Goal: Task Accomplishment & Management: Use online tool/utility

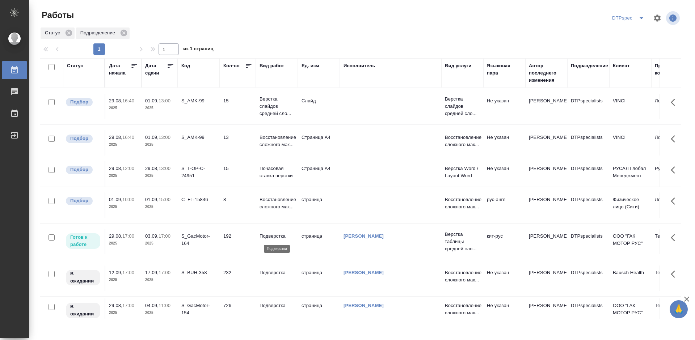
click at [270, 237] on p "Подверстка" at bounding box center [276, 236] width 35 height 7
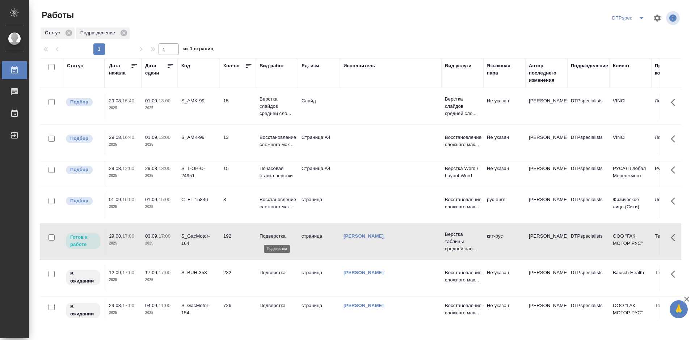
click at [270, 237] on p "Подверстка" at bounding box center [276, 236] width 35 height 7
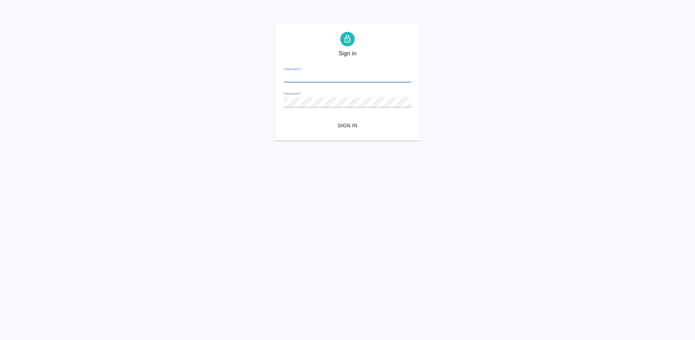
type input "a.ganina@awatera.com"
click at [345, 123] on span "Sign in" at bounding box center [348, 125] width 116 height 9
type input "a.ganina@awatera.com"
click at [345, 127] on span "Sign in" at bounding box center [348, 125] width 116 height 9
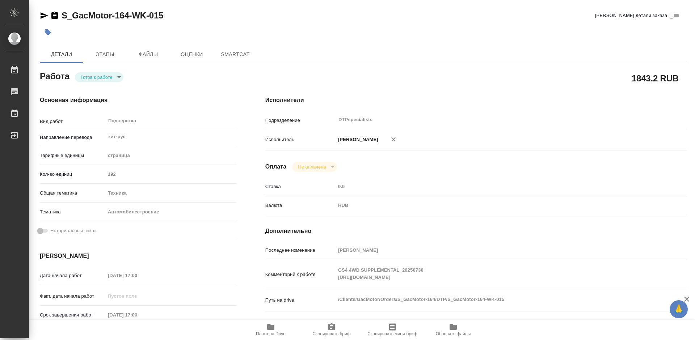
type textarea "x"
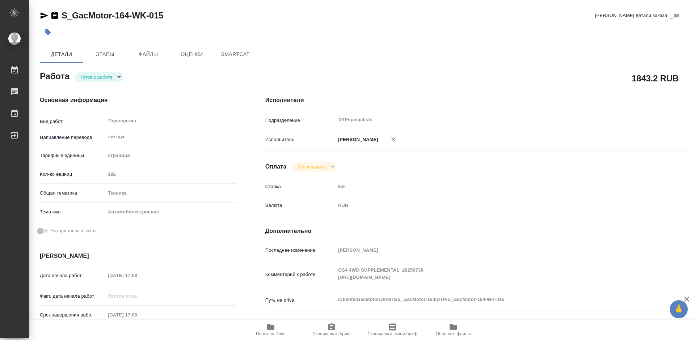
type textarea "x"
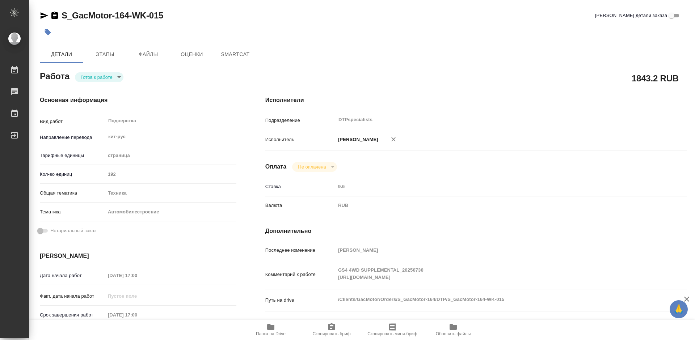
type textarea "x"
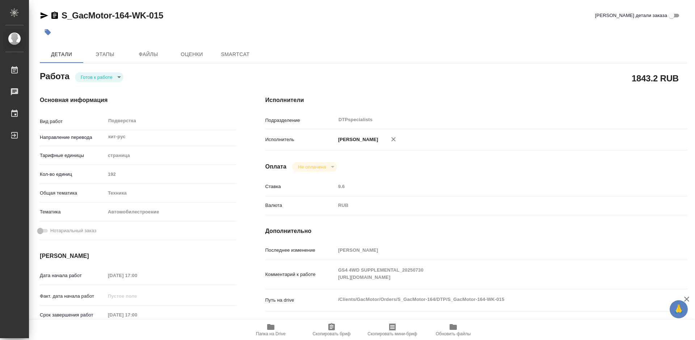
type textarea "x"
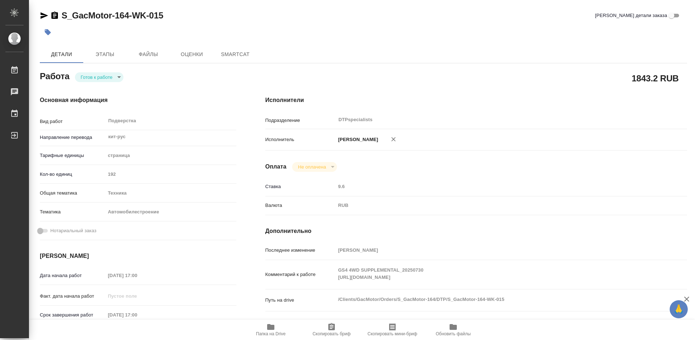
type textarea "x"
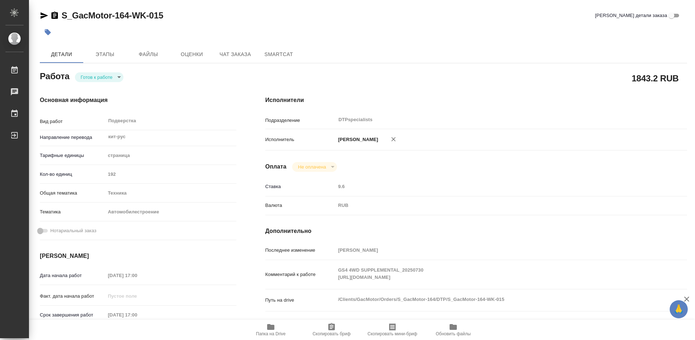
type textarea "x"
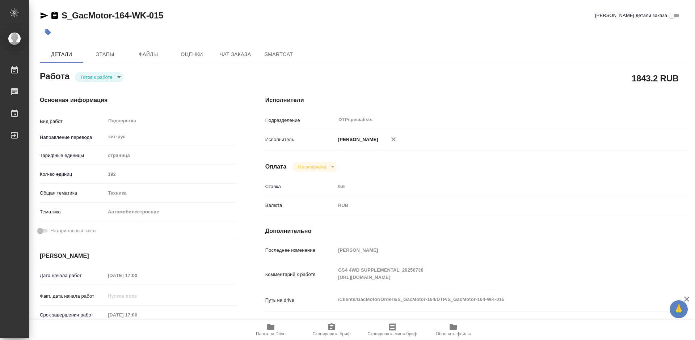
type textarea "x"
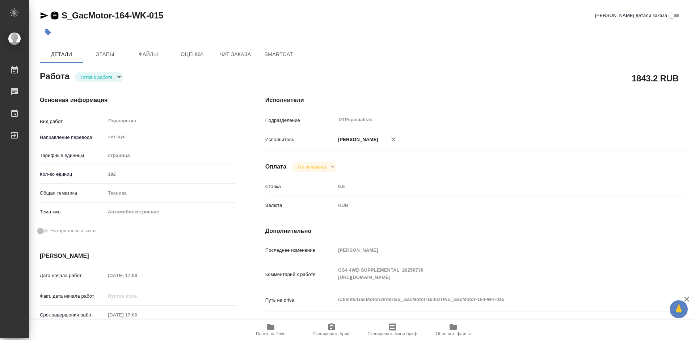
click at [56, 15] on icon "button" at bounding box center [54, 15] width 7 height 7
type textarea "x"
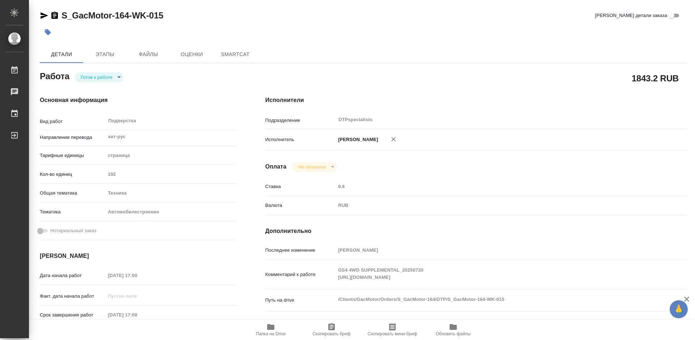
type textarea "x"
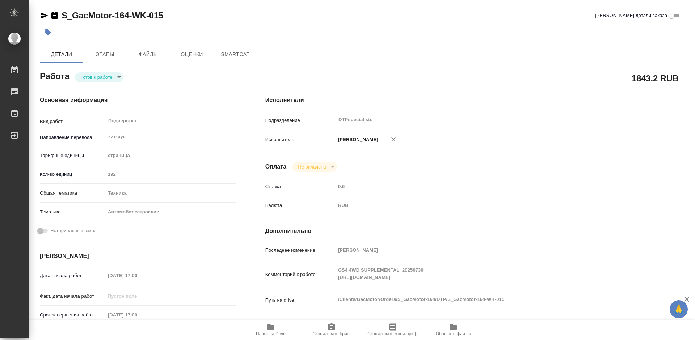
type textarea "x"
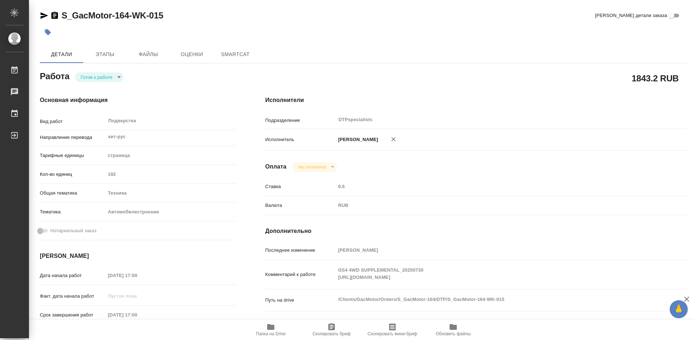
type textarea "x"
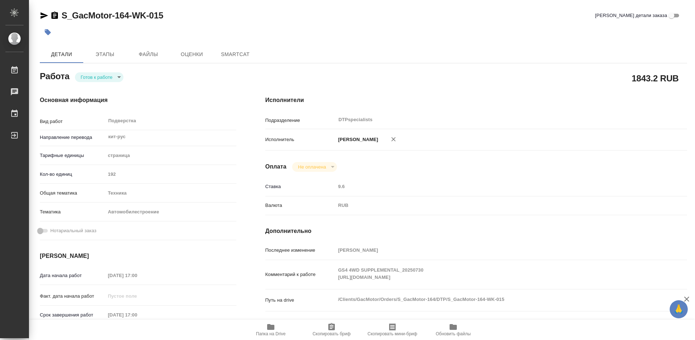
type textarea "x"
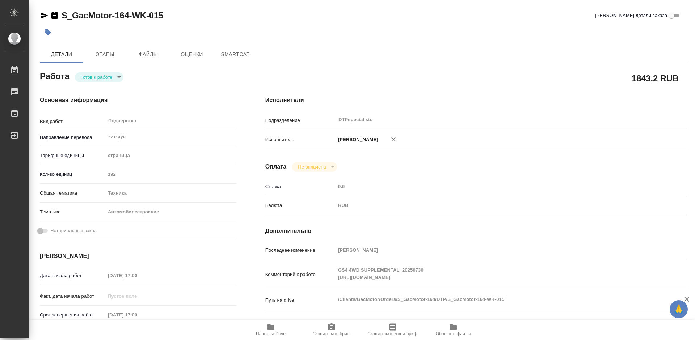
type textarea "x"
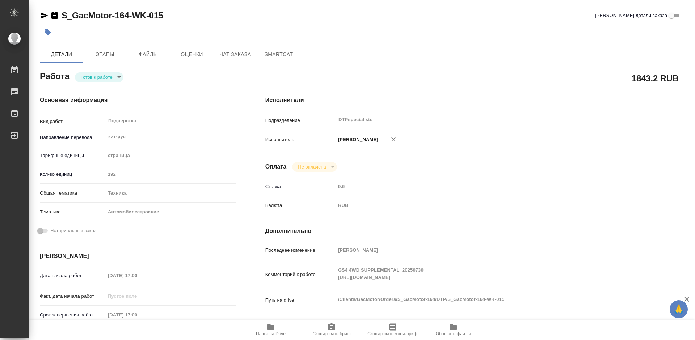
type textarea "x"
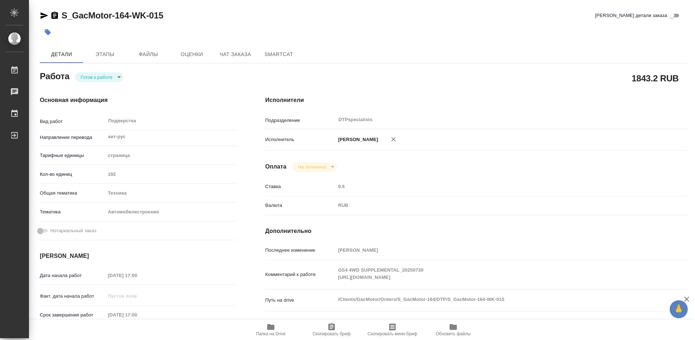
type textarea "x"
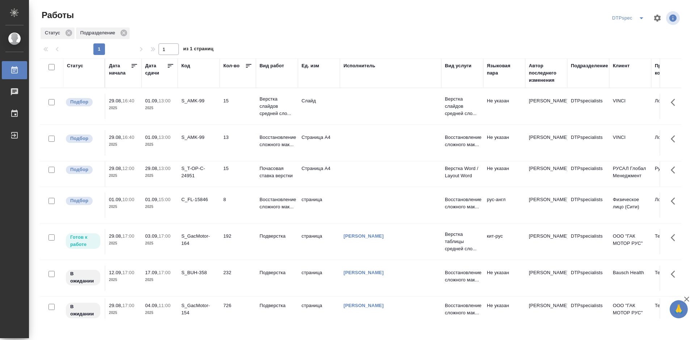
click at [170, 66] on icon at bounding box center [170, 66] width 5 height 4
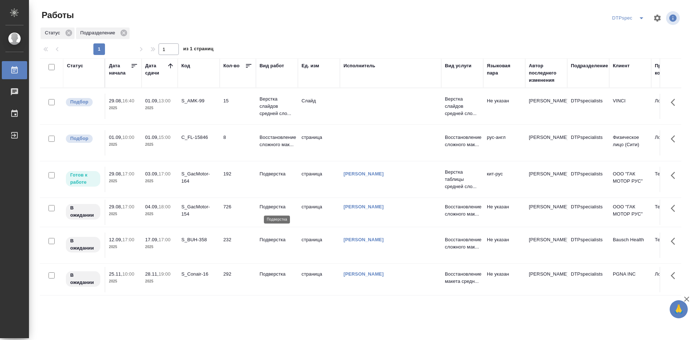
click at [269, 209] on p "Подверстка" at bounding box center [276, 206] width 35 height 7
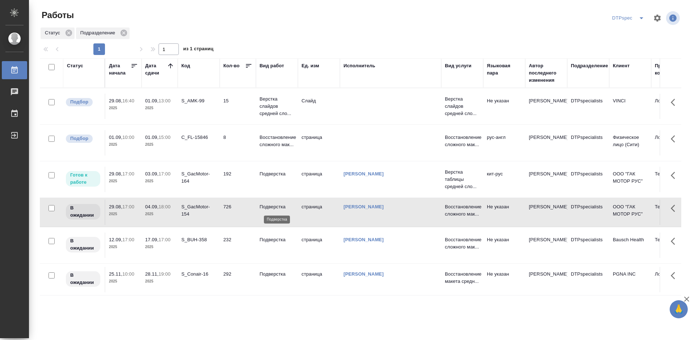
click at [269, 209] on p "Подверстка" at bounding box center [276, 206] width 35 height 7
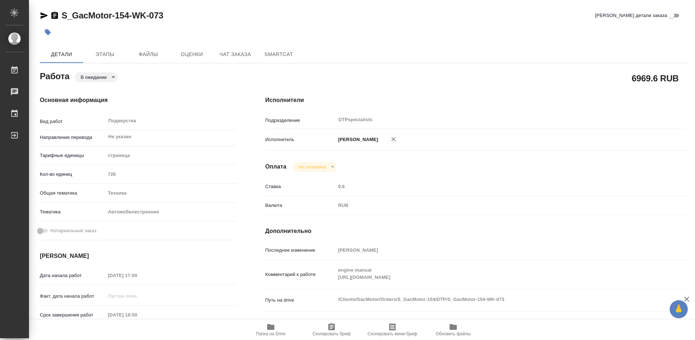
type textarea "x"
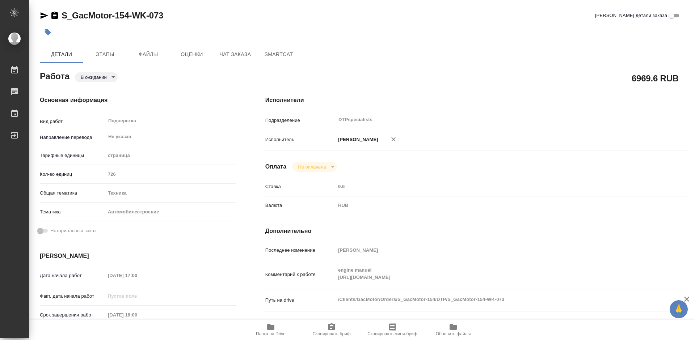
type textarea "x"
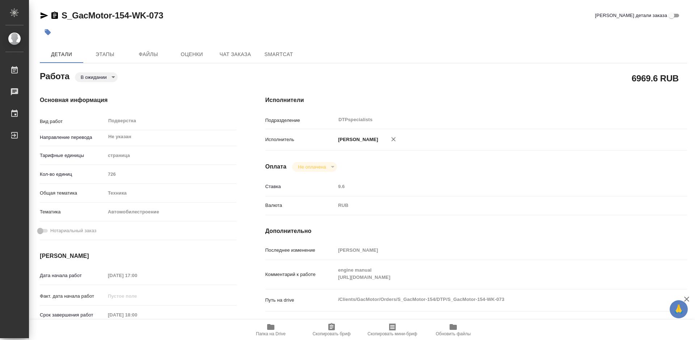
type textarea "x"
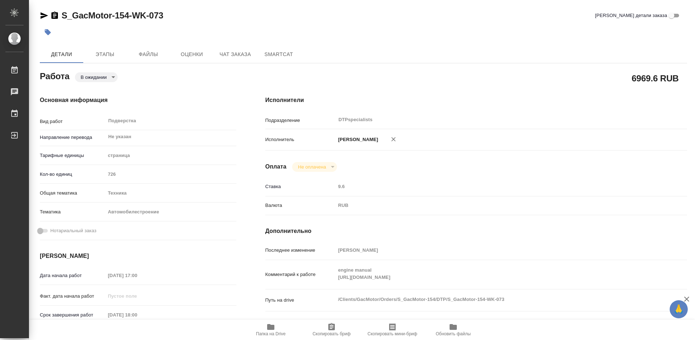
type textarea "x"
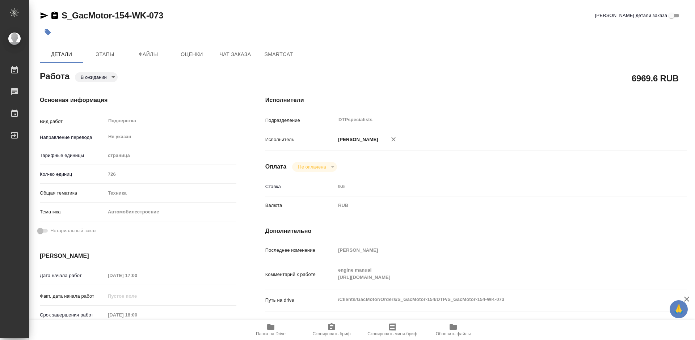
type textarea "x"
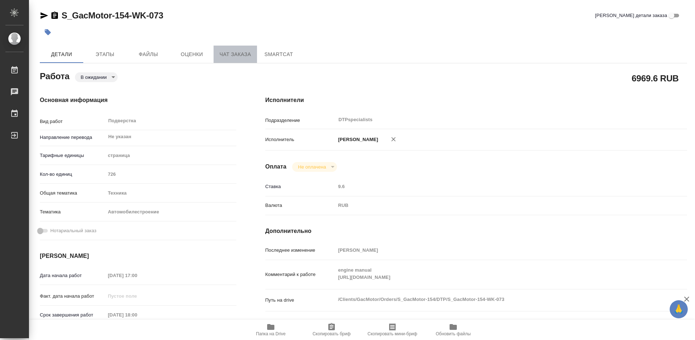
click at [231, 52] on span "Чат заказа" at bounding box center [235, 54] width 35 height 9
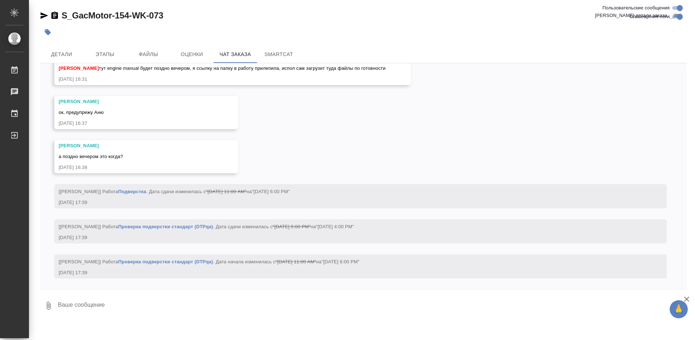
scroll to position [49164, 0]
click at [686, 300] on icon "button" at bounding box center [686, 299] width 9 height 9
click at [686, 300] on textarea at bounding box center [372, 305] width 630 height 25
